Goal: Information Seeking & Learning: Check status

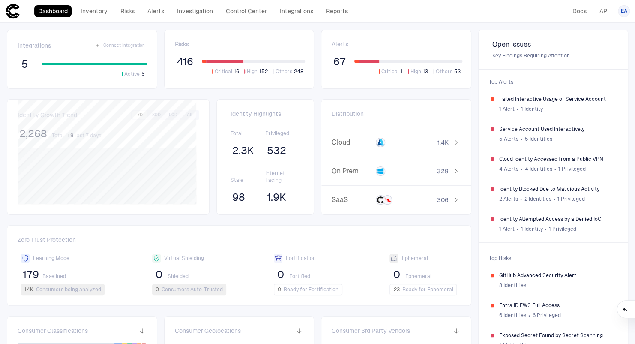
click at [186, 62] on span "416" at bounding box center [185, 61] width 17 height 13
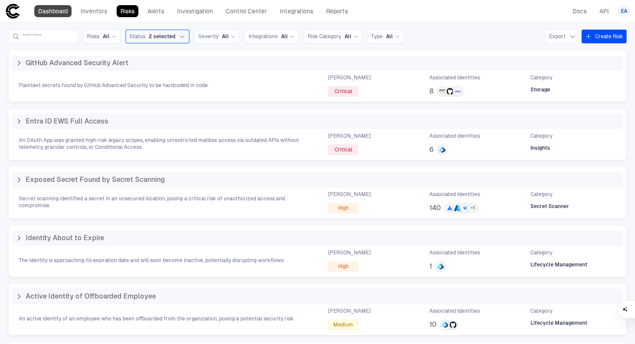
click at [63, 13] on link "Dashboard" at bounding box center [52, 11] width 37 height 12
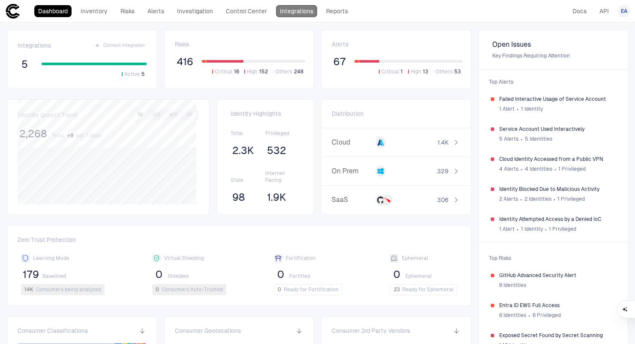
click at [312, 6] on link "Integrations" at bounding box center [296, 11] width 41 height 12
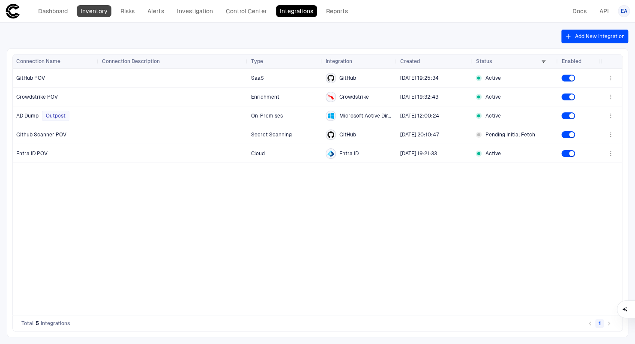
click at [86, 11] on link "Inventory" at bounding box center [94, 11] width 35 height 12
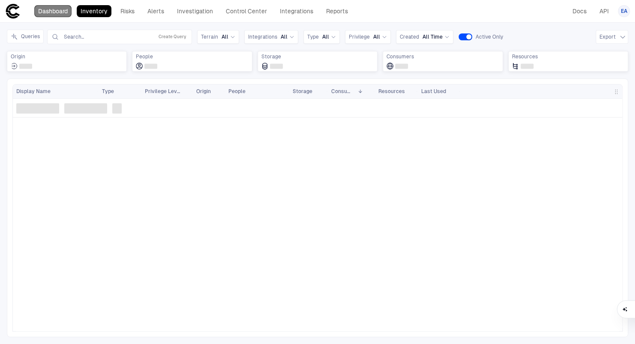
click at [50, 13] on link "Dashboard" at bounding box center [52, 11] width 37 height 12
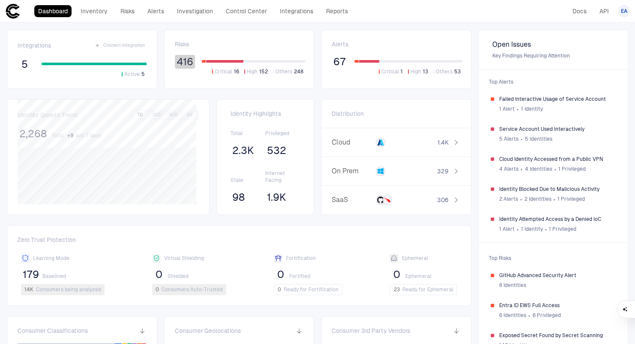
click at [181, 59] on span "416" at bounding box center [185, 61] width 17 height 13
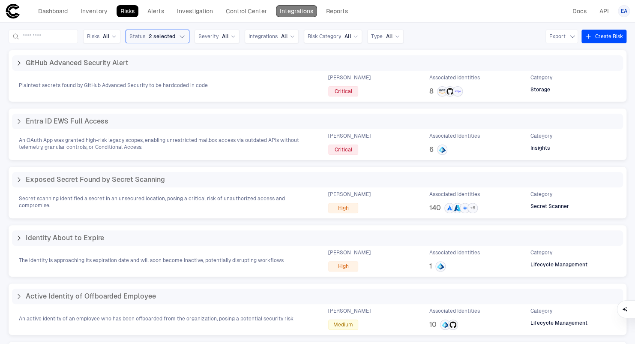
click at [291, 11] on link "Integrations" at bounding box center [296, 11] width 41 height 12
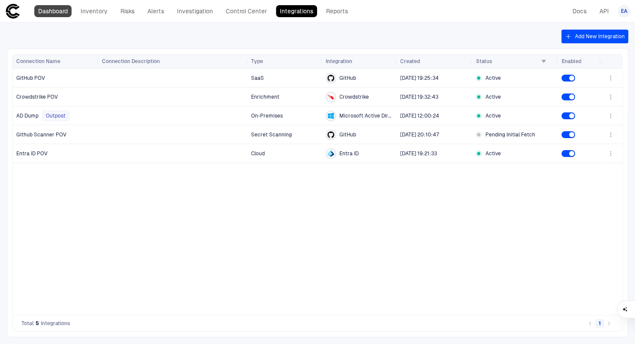
click at [59, 12] on link "Dashboard" at bounding box center [52, 11] width 37 height 12
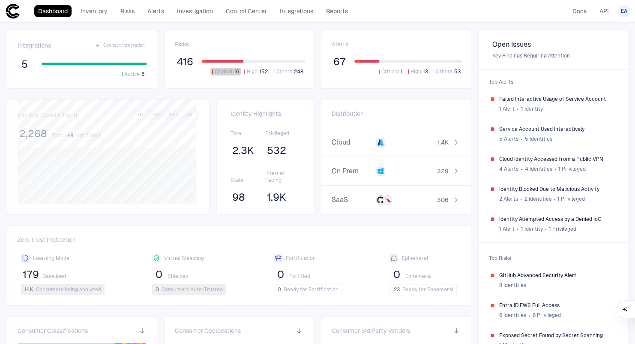
click at [234, 70] on span "16" at bounding box center [236, 71] width 5 height 7
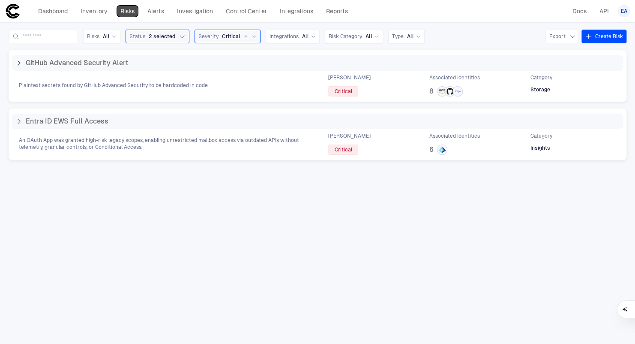
click at [132, 12] on link "Risks" at bounding box center [128, 11] width 22 height 12
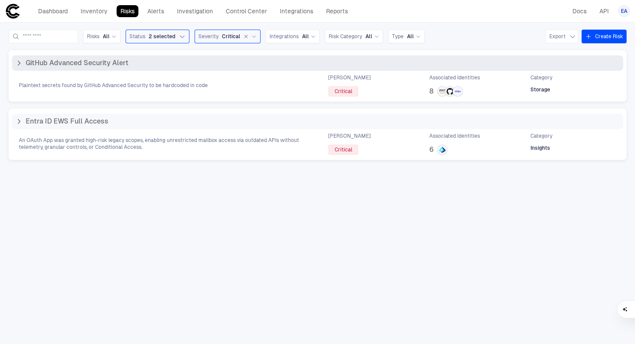
click at [19, 62] on icon at bounding box center [19, 63] width 2 height 4
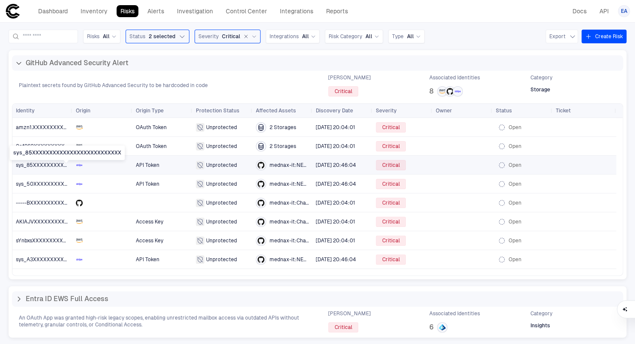
click at [45, 164] on span "sys_85XXXXXXXXXXXXXXXXXXXXXXXXXX" at bounding box center [69, 165] width 106 height 6
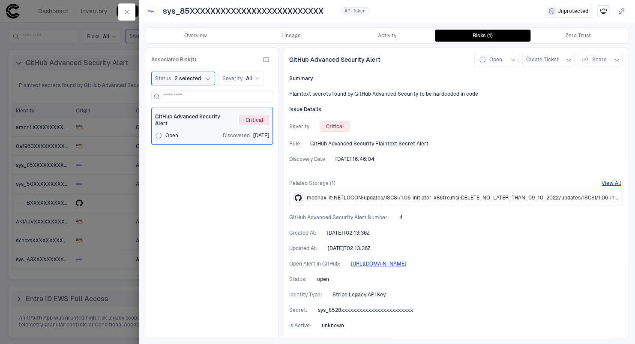
click at [122, 9] on button "button" at bounding box center [126, 11] width 17 height 17
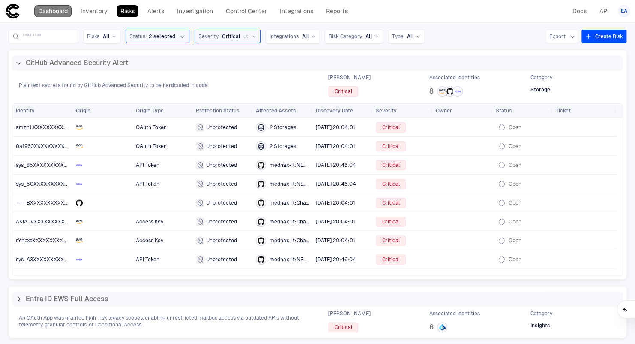
click at [58, 16] on link "Dashboard" at bounding box center [52, 11] width 37 height 12
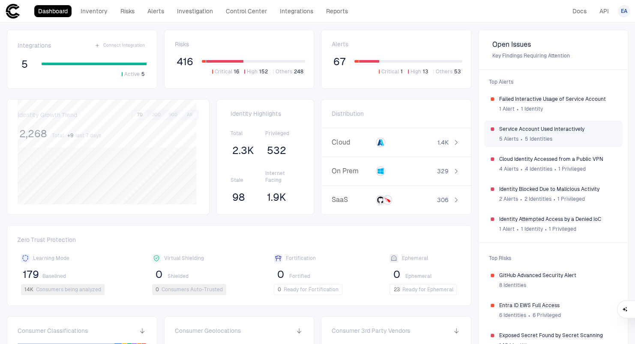
click at [518, 138] on div "5 Alerts ∙ 5 Identities" at bounding box center [557, 138] width 117 height 13
click at [536, 159] on span "Cloud Identity Accessed from a Public VPN" at bounding box center [557, 159] width 117 height 7
click at [526, 187] on span "Identity Blocked Due to Malicious Activity" at bounding box center [557, 189] width 117 height 7
click at [521, 230] on span "1 Identity" at bounding box center [532, 228] width 22 height 7
click at [523, 96] on span "Failed Interactive Usage of Service Account" at bounding box center [557, 99] width 117 height 7
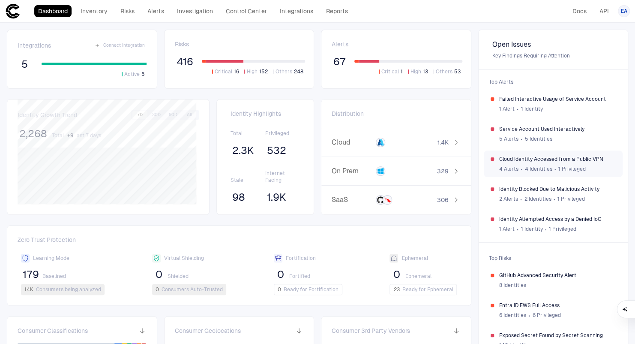
click at [511, 160] on span "Cloud Identity Accessed from a Public VPN" at bounding box center [557, 159] width 117 height 7
click at [525, 222] on span "Identity Attempted Access by a Denied IoC" at bounding box center [557, 219] width 117 height 7
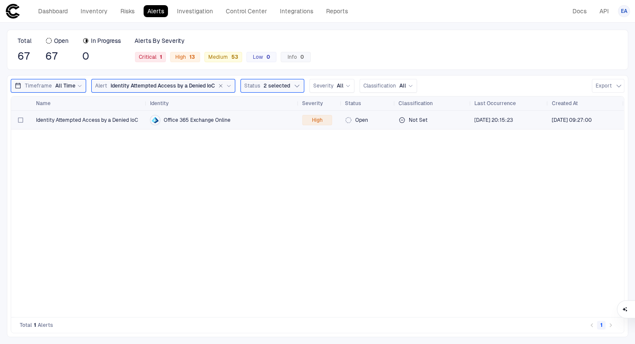
click at [100, 117] on span "Identity Attempted Access by a Denied IoC" at bounding box center [87, 120] width 102 height 7
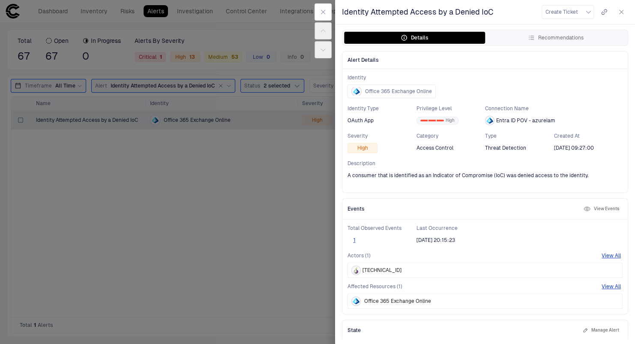
click at [618, 12] on button "button" at bounding box center [622, 12] width 14 height 14
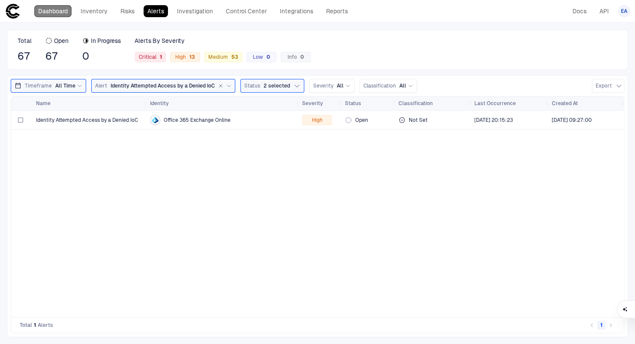
click at [66, 11] on link "Dashboard" at bounding box center [52, 11] width 37 height 12
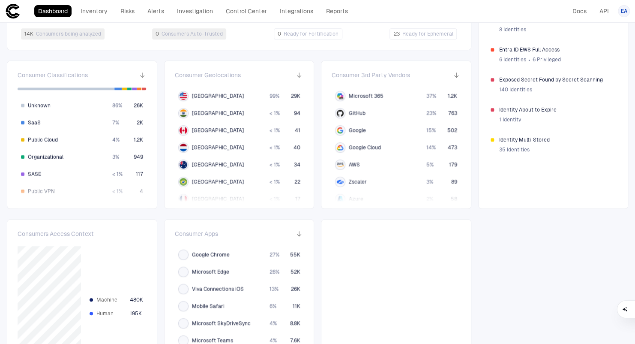
scroll to position [257, 0]
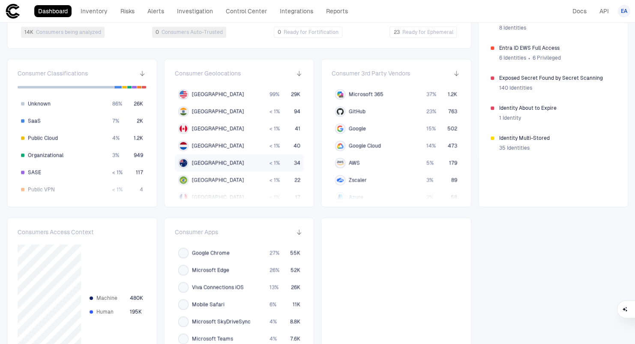
click at [198, 157] on div "[GEOGRAPHIC_DATA] < 1 % 34" at bounding box center [239, 162] width 129 height 17
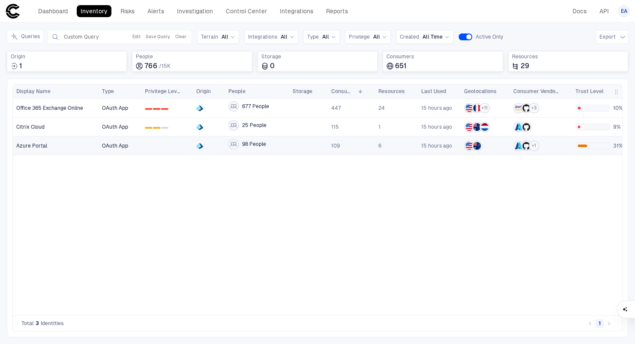
click at [69, 146] on div "Azure Portal" at bounding box center [55, 145] width 79 height 7
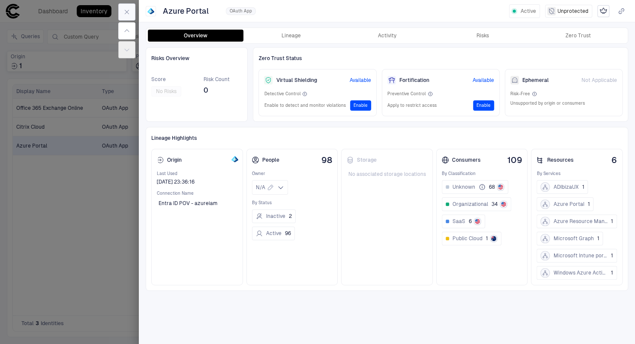
click at [126, 14] on icon "button" at bounding box center [126, 12] width 7 height 7
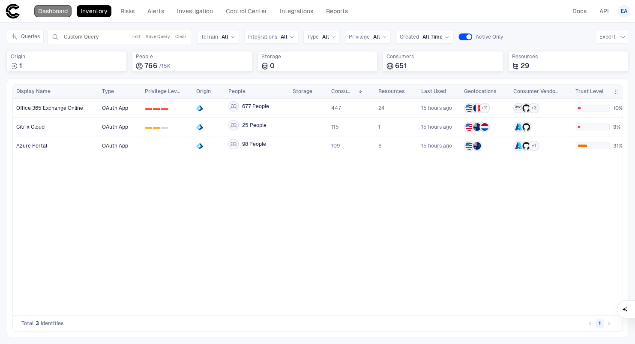
click at [50, 7] on link "Dashboard" at bounding box center [52, 11] width 37 height 12
